Goal: Transaction & Acquisition: Purchase product/service

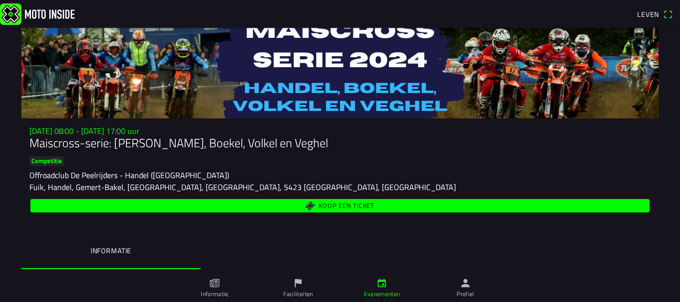
click at [537, 201] on span "Koop een ticket" at bounding box center [340, 205] width 608 height 13
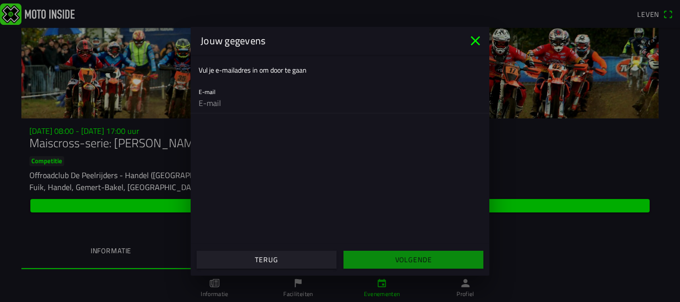
click at [226, 106] on input "email" at bounding box center [340, 103] width 283 height 20
click at [477, 39] on icon "close" at bounding box center [475, 40] width 9 height 9
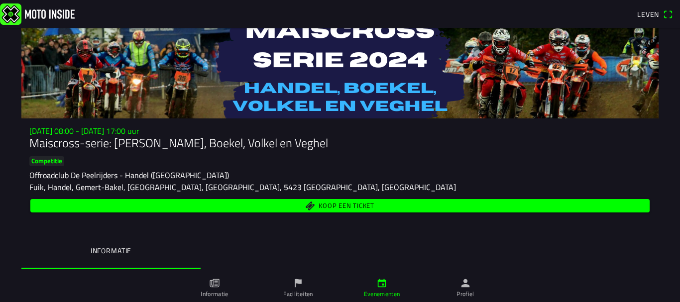
click at [513, 210] on span "Koop een ticket" at bounding box center [340, 205] width 608 height 13
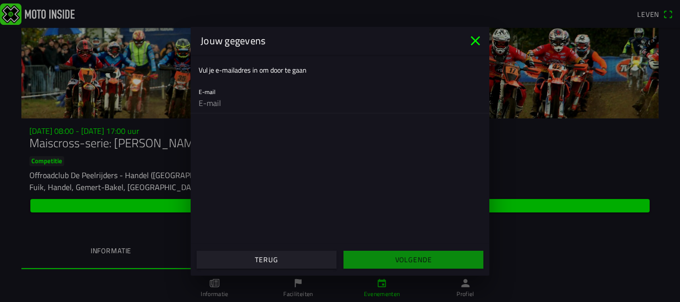
click at [476, 40] on icon "close" at bounding box center [475, 40] width 9 height 9
